Goal: Information Seeking & Learning: Learn about a topic

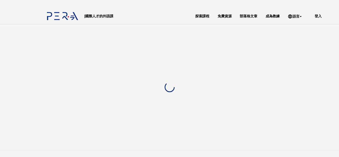
click at [222, 14] on div "免費資源" at bounding box center [224, 16] width 14 height 6
click at [221, 16] on span "免費資源" at bounding box center [224, 16] width 14 height 4
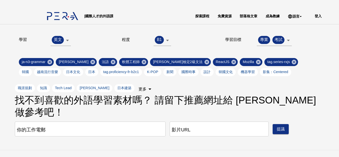
click at [246, 15] on span "部落格文章" at bounding box center [249, 16] width 18 height 4
